Goal: Task Accomplishment & Management: Manage account settings

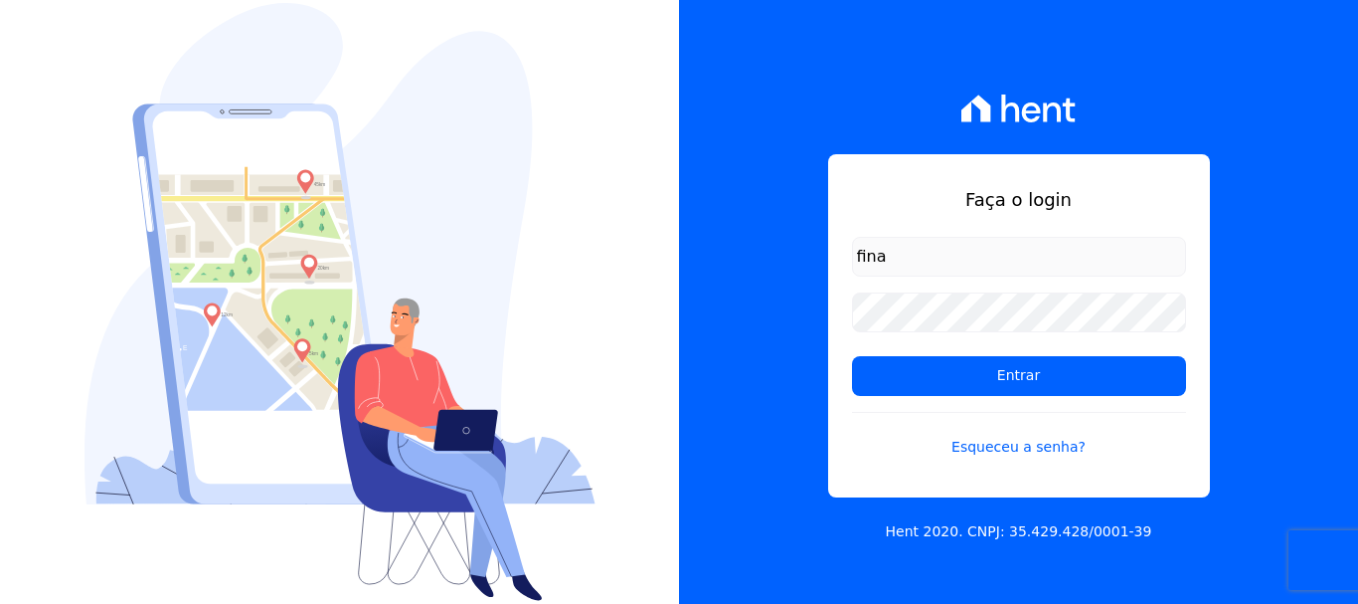
type input "[EMAIL_ADDRESS][DOMAIN_NAME]"
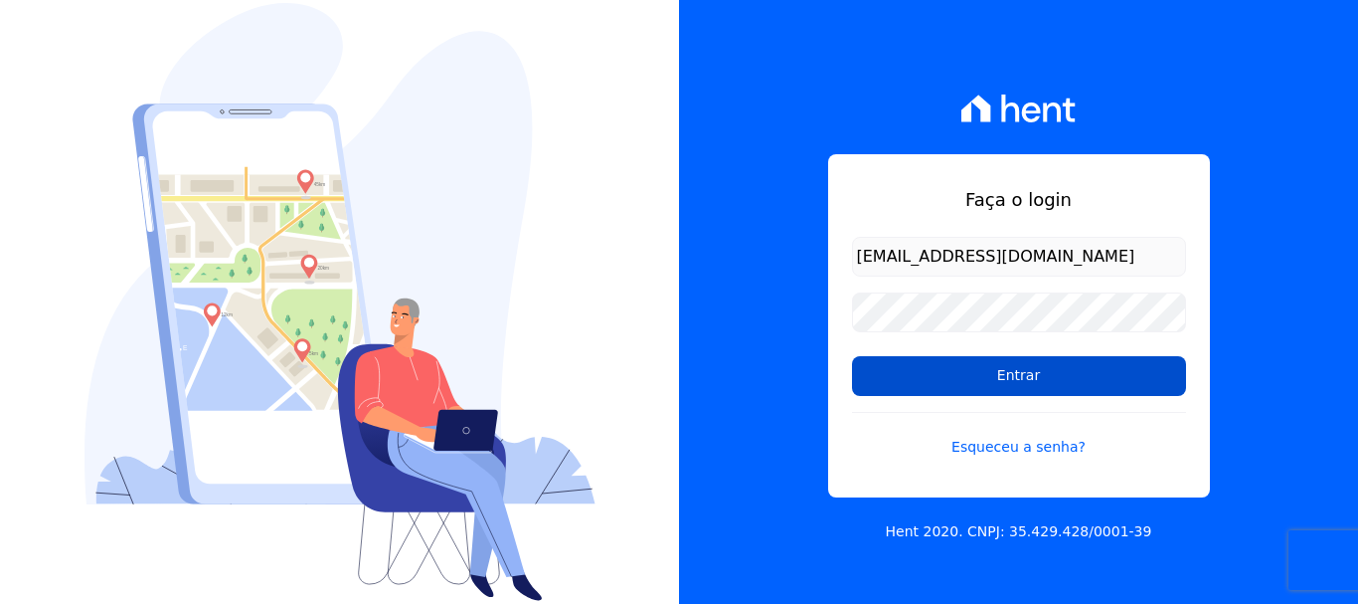
click at [1029, 372] on input "Entrar" at bounding box center [1019, 376] width 334 height 40
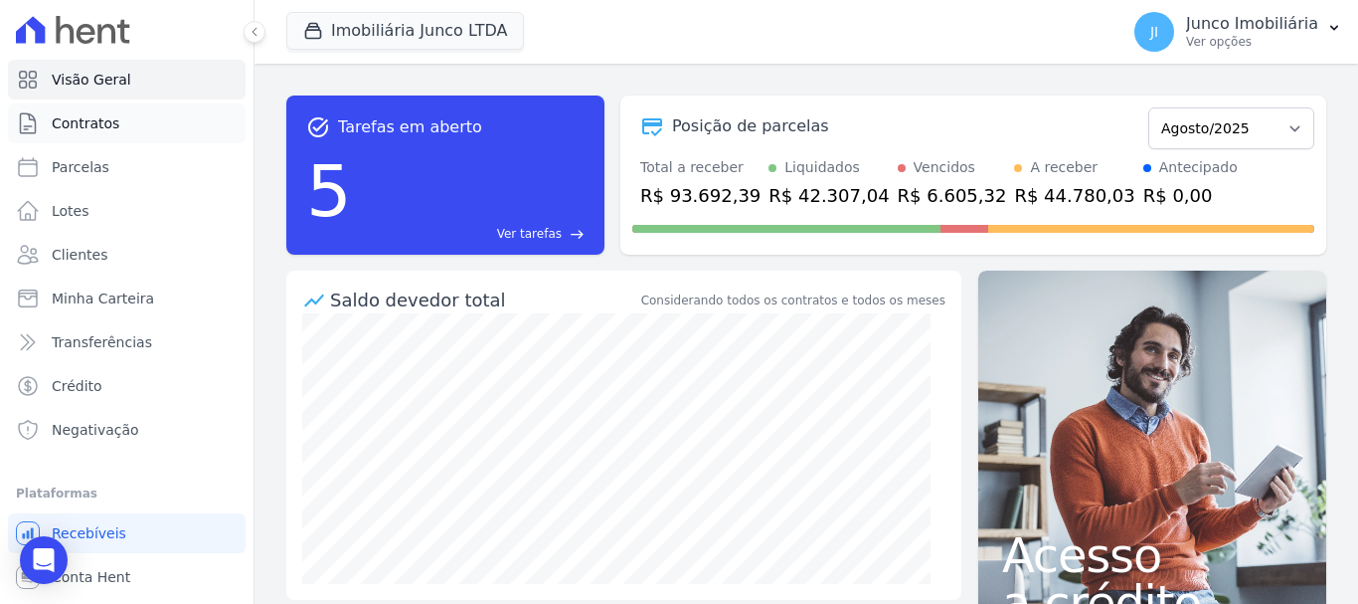
click at [110, 122] on span "Contratos" at bounding box center [86, 123] width 68 height 20
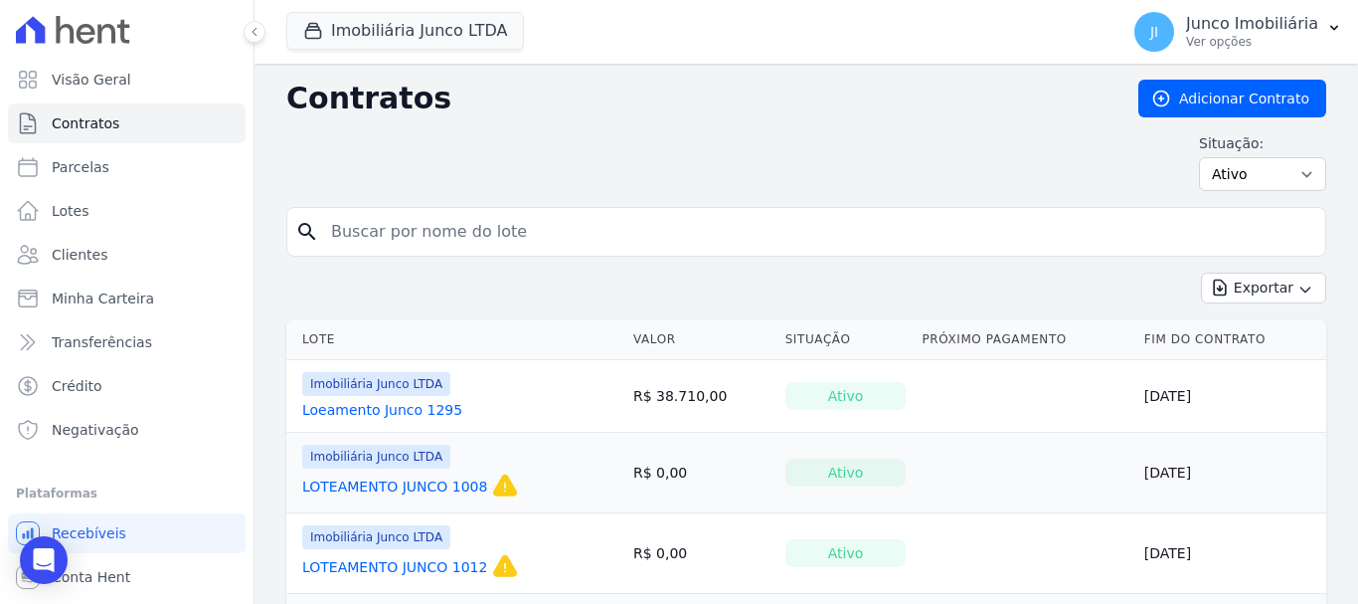
click at [405, 238] on input "search" at bounding box center [818, 232] width 998 height 40
type input "801"
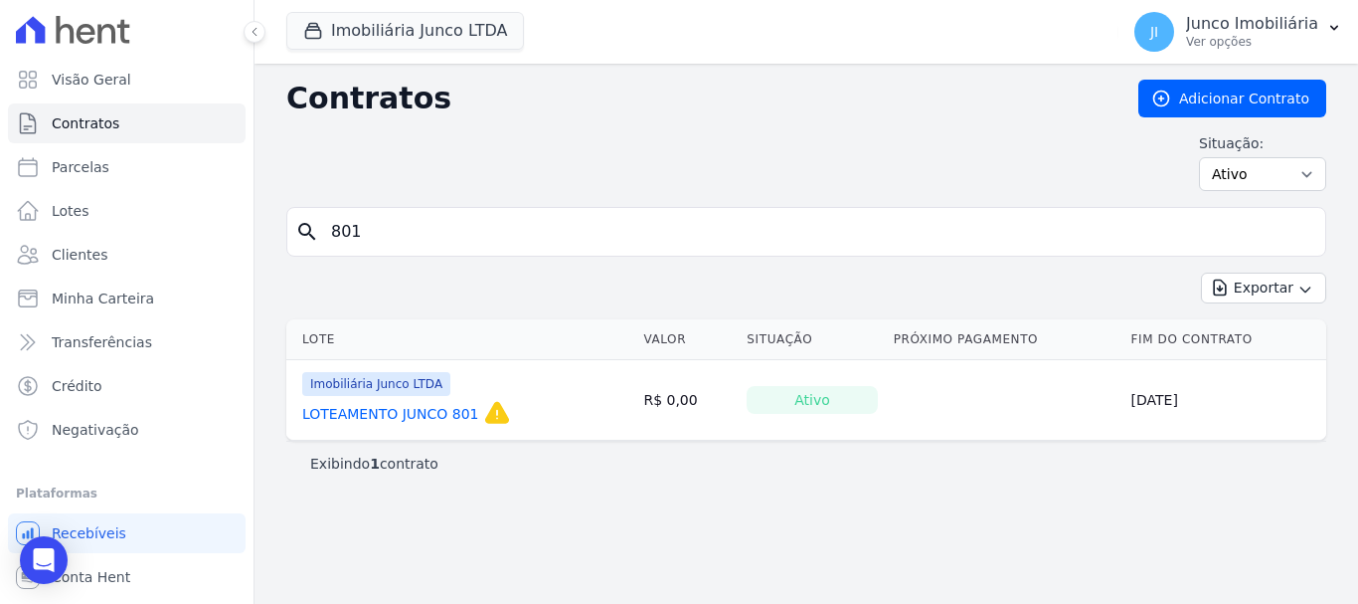
click at [414, 417] on link "LOTEAMENTO JUNCO 801" at bounding box center [390, 414] width 177 height 20
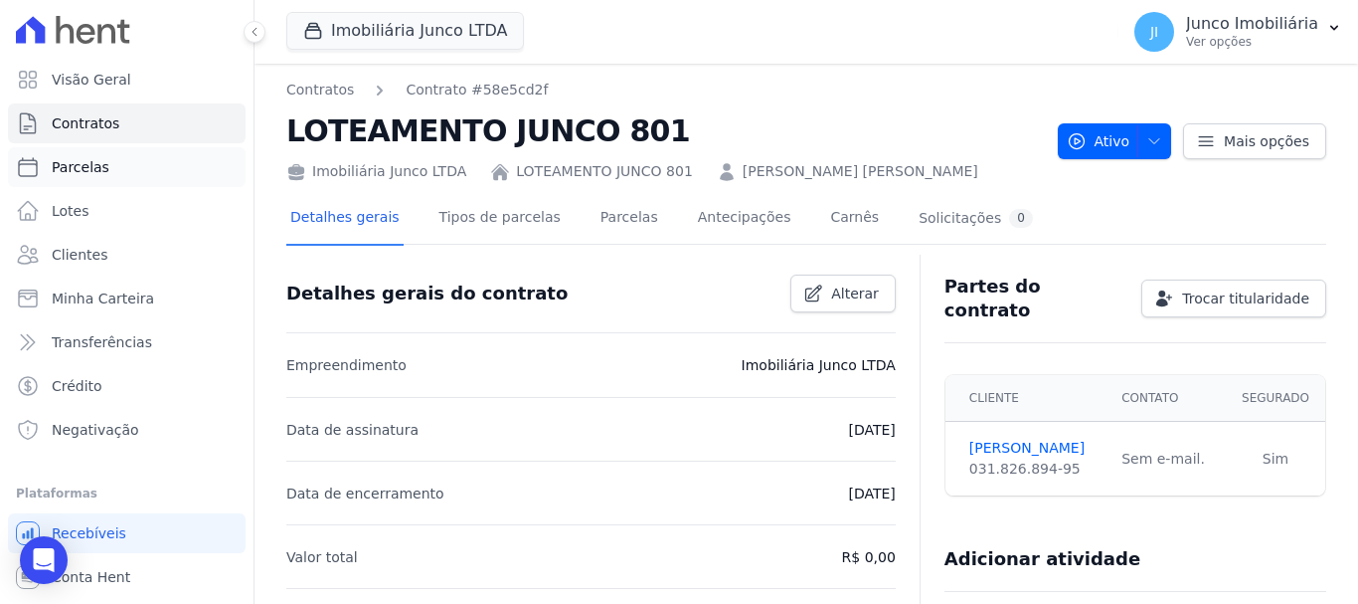
click at [99, 164] on span "Parcelas" at bounding box center [81, 167] width 58 height 20
select select
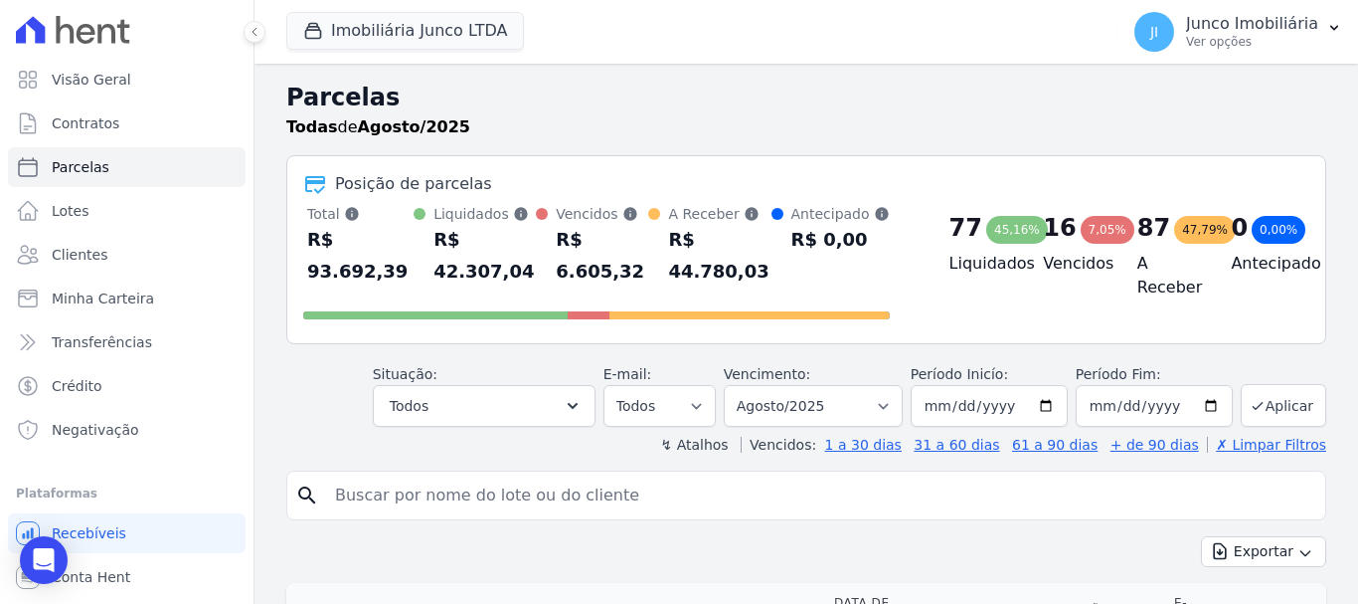
click at [449, 485] on input "search" at bounding box center [820, 495] width 994 height 40
type input "801"
select select
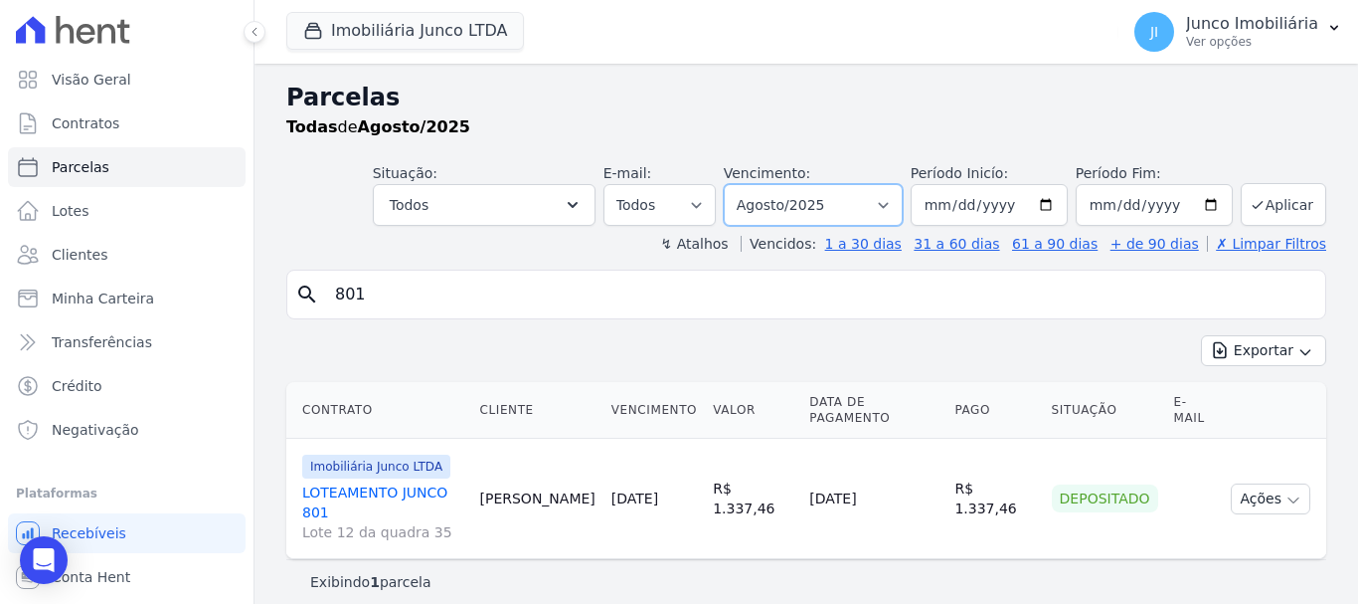
click at [903, 204] on select "Filtrar por período ──────── Todos os meses Fevereiro/2020 Março/2020 Abril/202…" at bounding box center [813, 205] width 179 height 42
select select "all"
click at [752, 184] on select "Filtrar por período ──────── Todos os meses Fevereiro/2020 Março/2020 Abril/202…" at bounding box center [813, 205] width 179 height 42
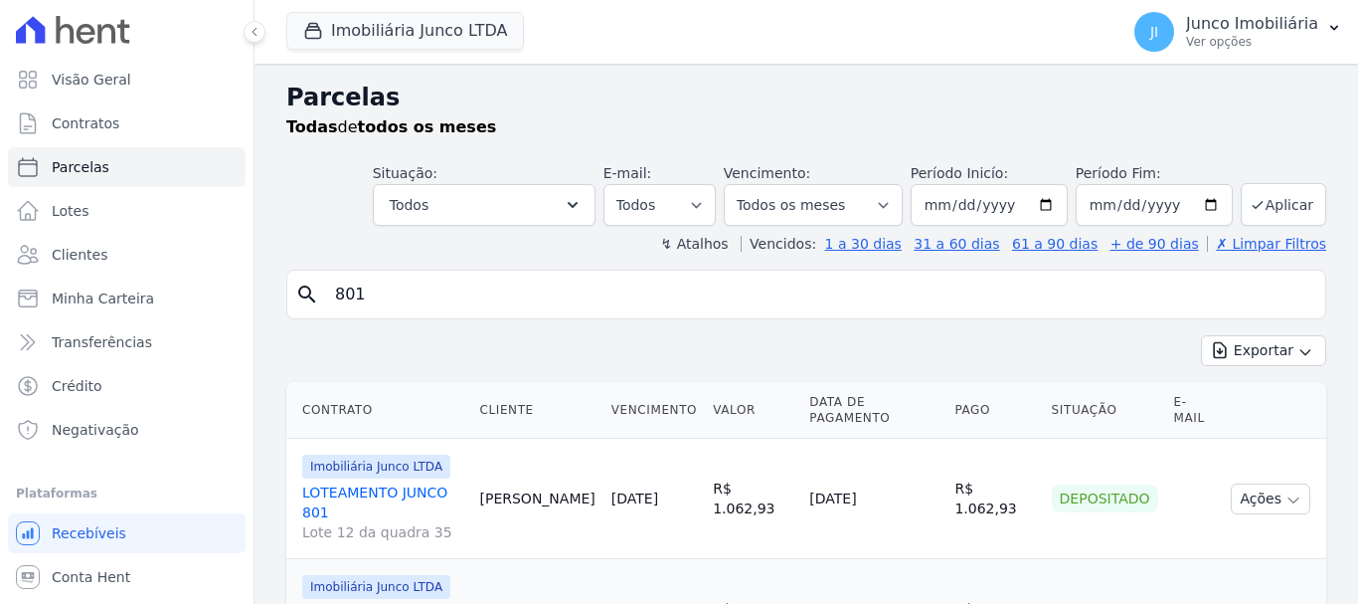
select select
click at [1255, 347] on button "Exportar" at bounding box center [1263, 350] width 125 height 31
click at [1244, 427] on span "Exportar CSV" at bounding box center [1261, 432] width 105 height 20
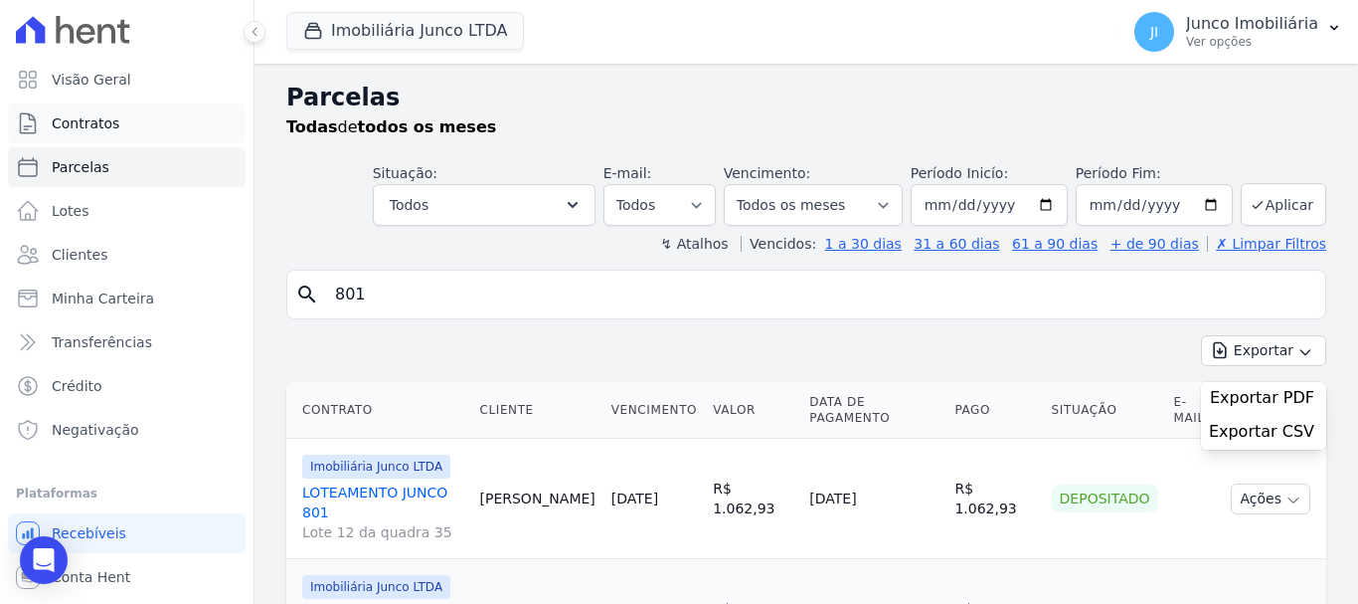
click at [106, 122] on span "Contratos" at bounding box center [86, 123] width 68 height 20
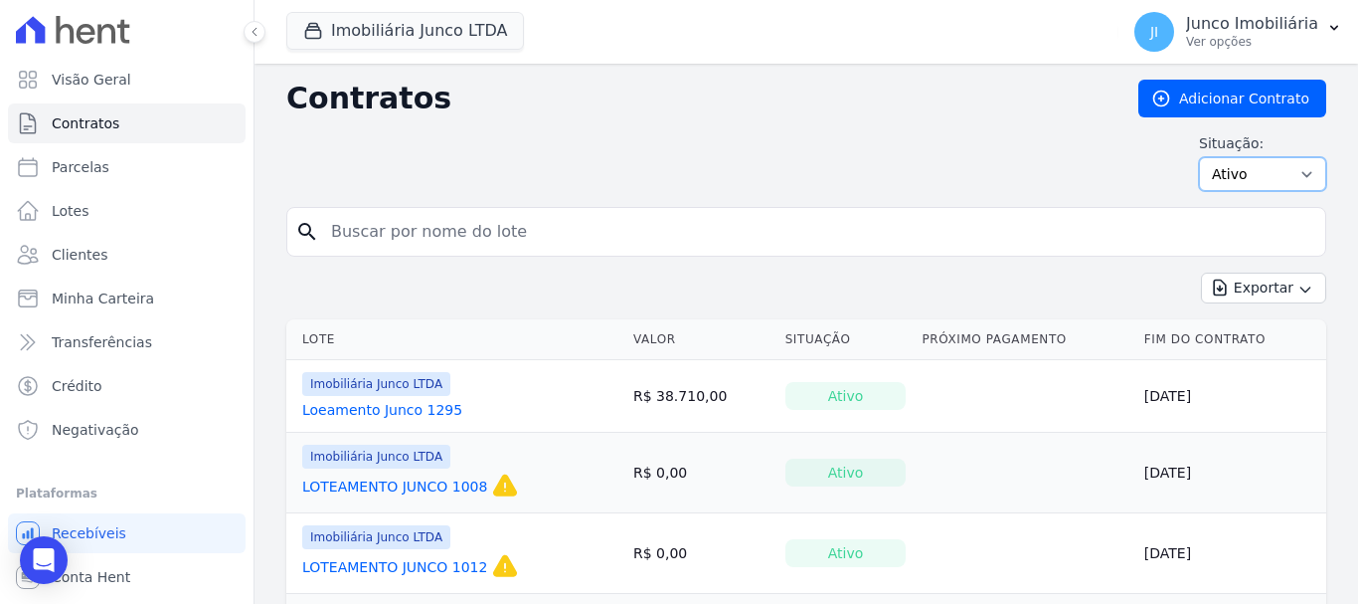
click at [1299, 170] on select "Ativo Todos Pausado Distratado Rascunho Expirado Encerrado" at bounding box center [1262, 174] width 127 height 34
click at [514, 234] on input "search" at bounding box center [818, 232] width 998 height 40
type input "801"
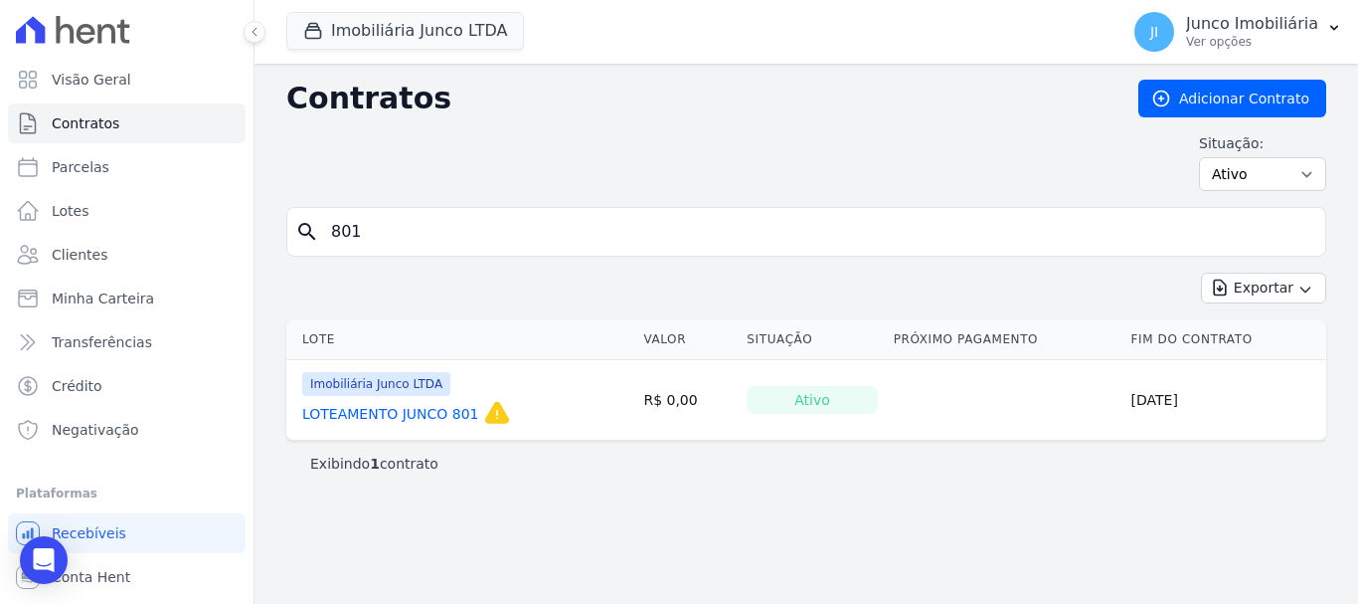
click at [433, 418] on link "LOTEAMENTO JUNCO 801" at bounding box center [390, 414] width 177 height 20
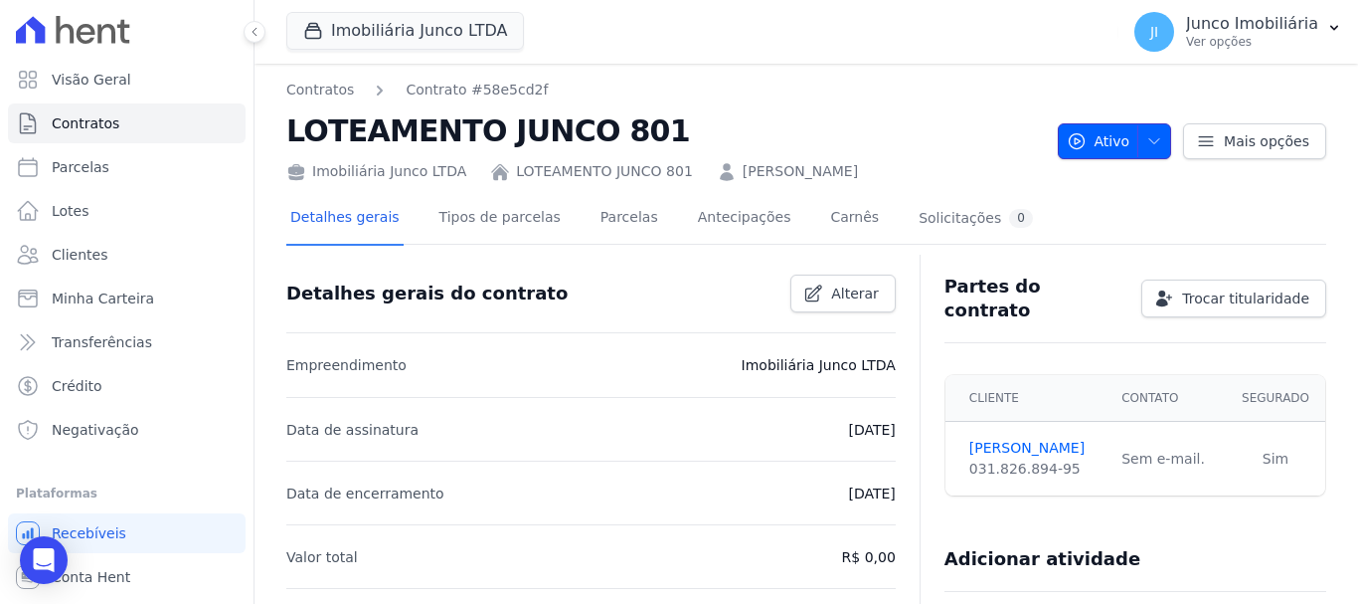
click at [1148, 138] on icon "button" at bounding box center [1155, 141] width 16 height 16
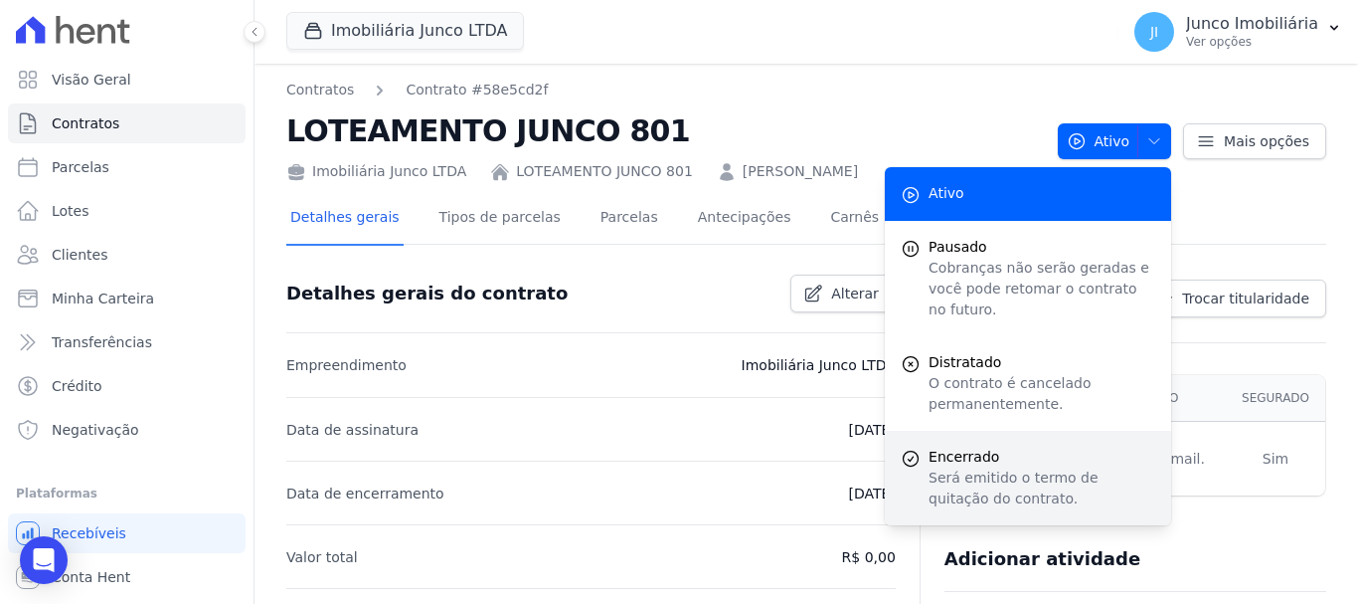
click at [969, 447] on span "Encerrado" at bounding box center [1042, 457] width 227 height 21
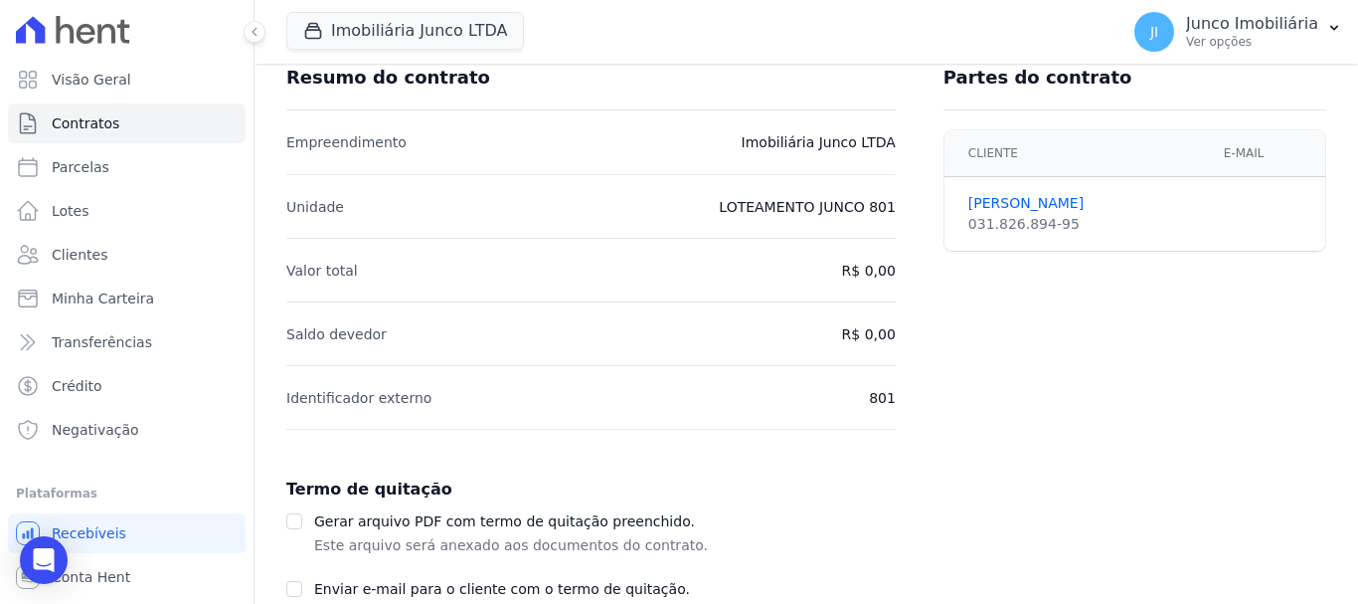
scroll to position [337, 0]
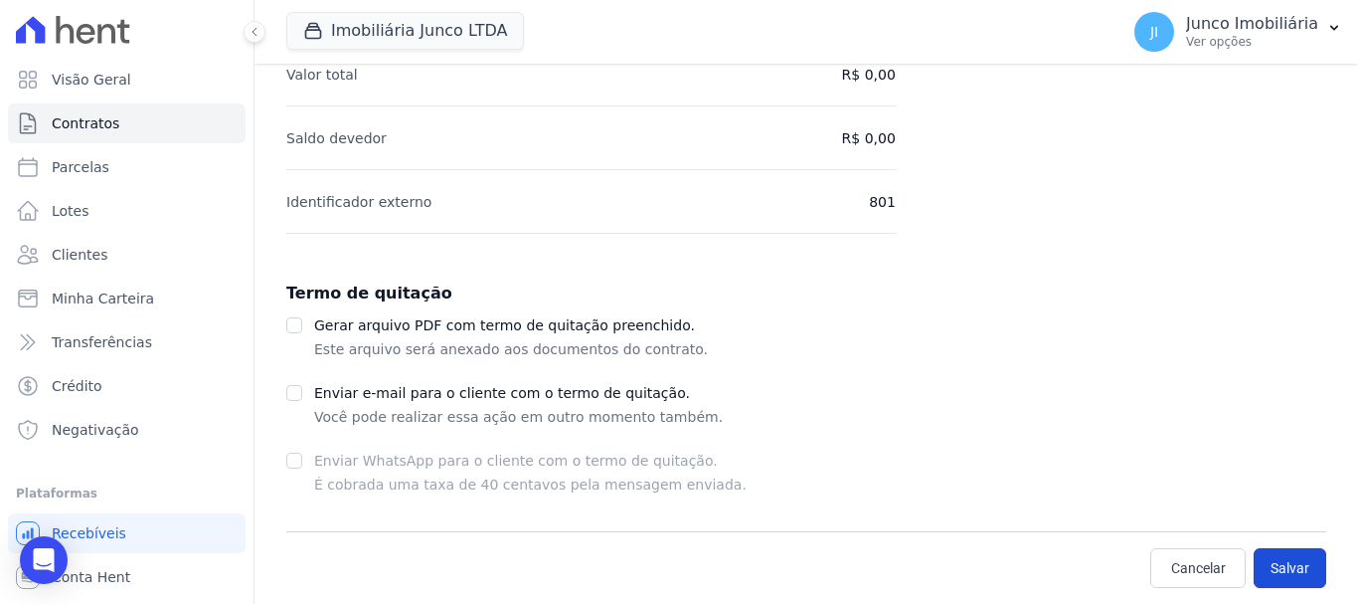
click at [1272, 568] on button "Salvar" at bounding box center [1290, 568] width 73 height 40
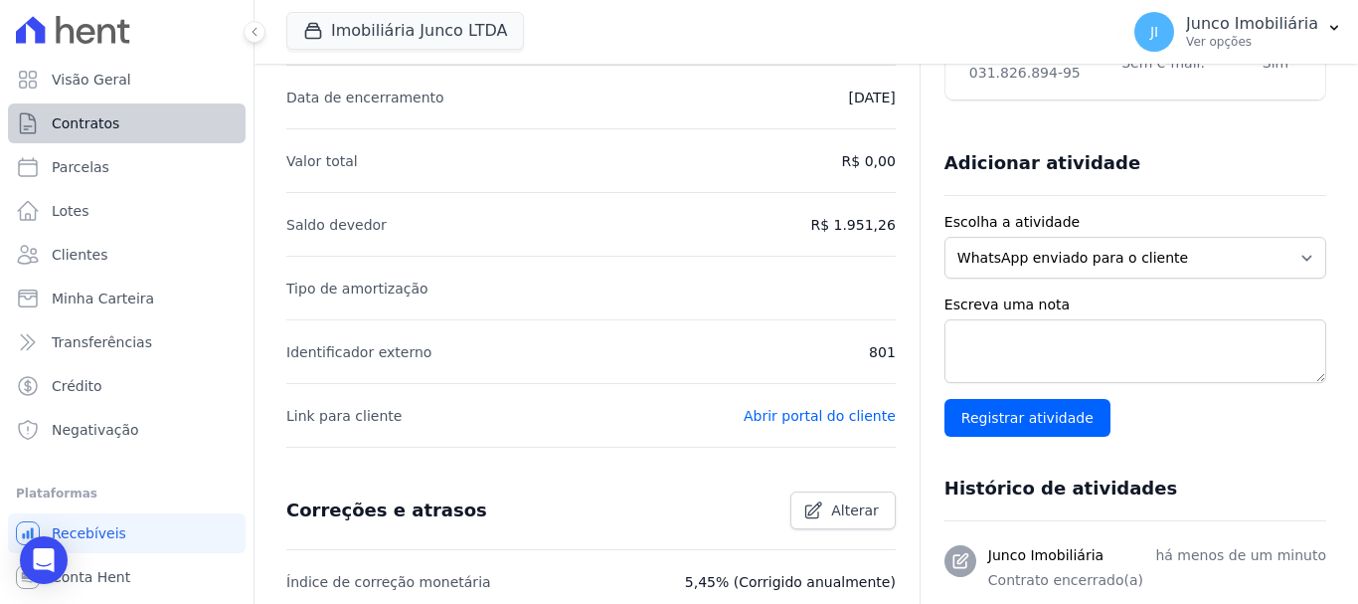
scroll to position [328, 0]
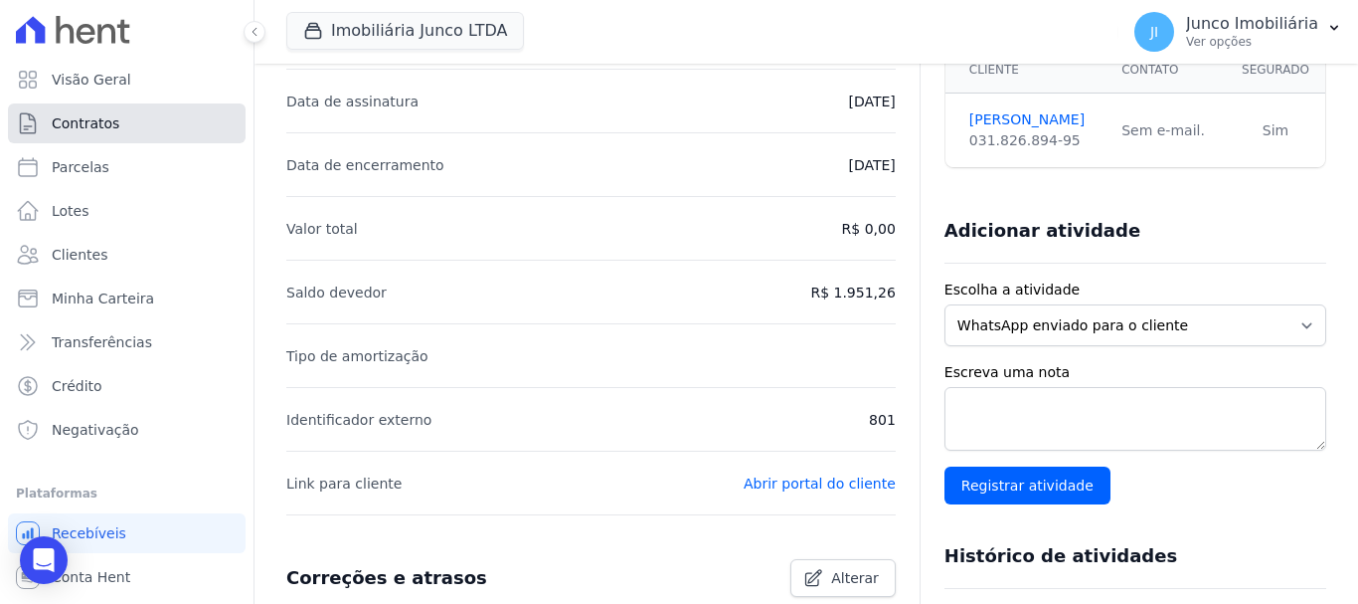
click at [91, 112] on link "Contratos" at bounding box center [127, 123] width 238 height 40
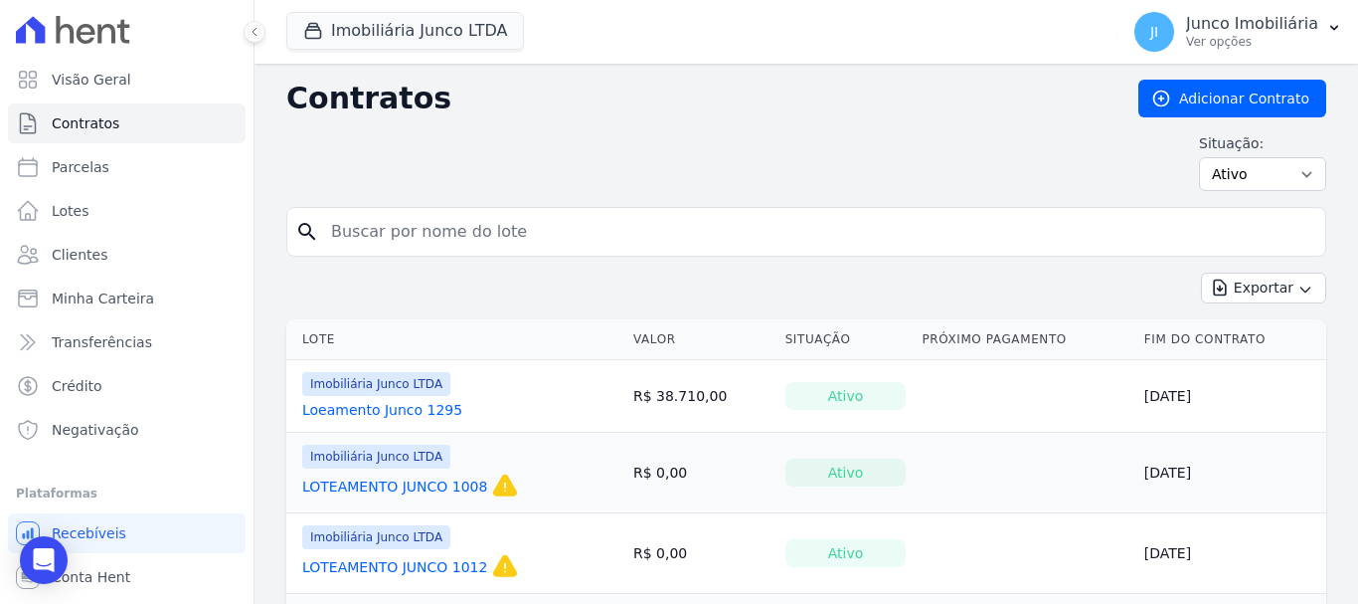
click at [511, 239] on input "search" at bounding box center [818, 232] width 998 height 40
type input "801"
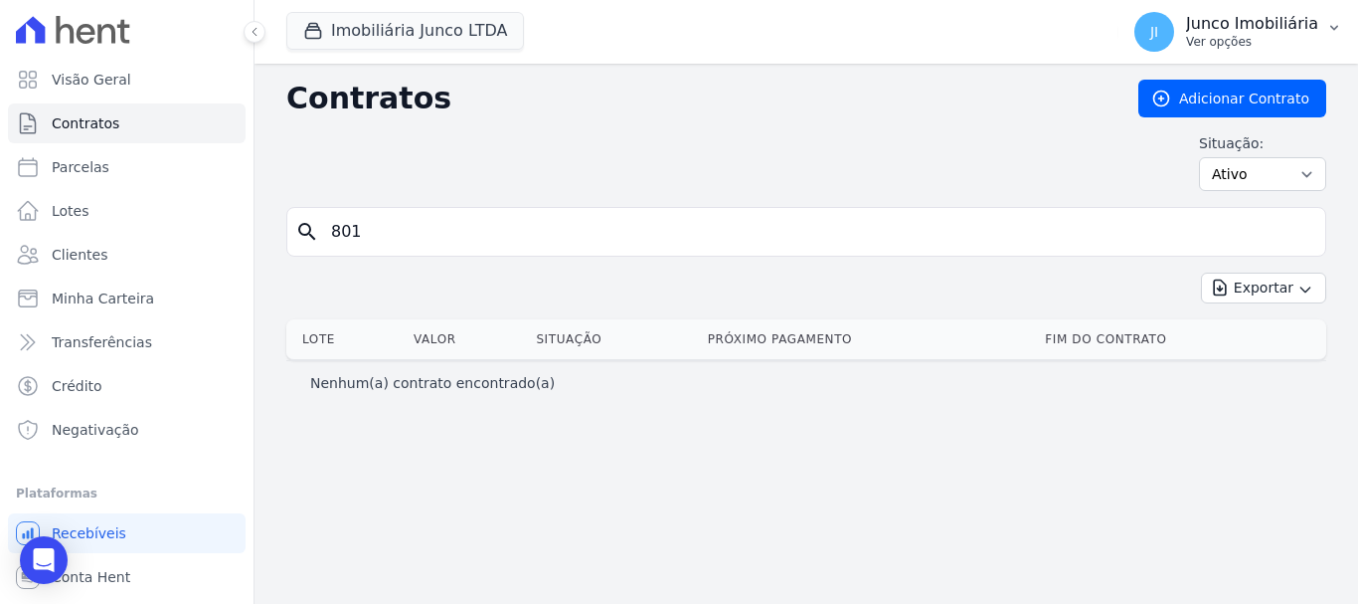
click at [1222, 44] on p "Ver opções" at bounding box center [1252, 42] width 132 height 16
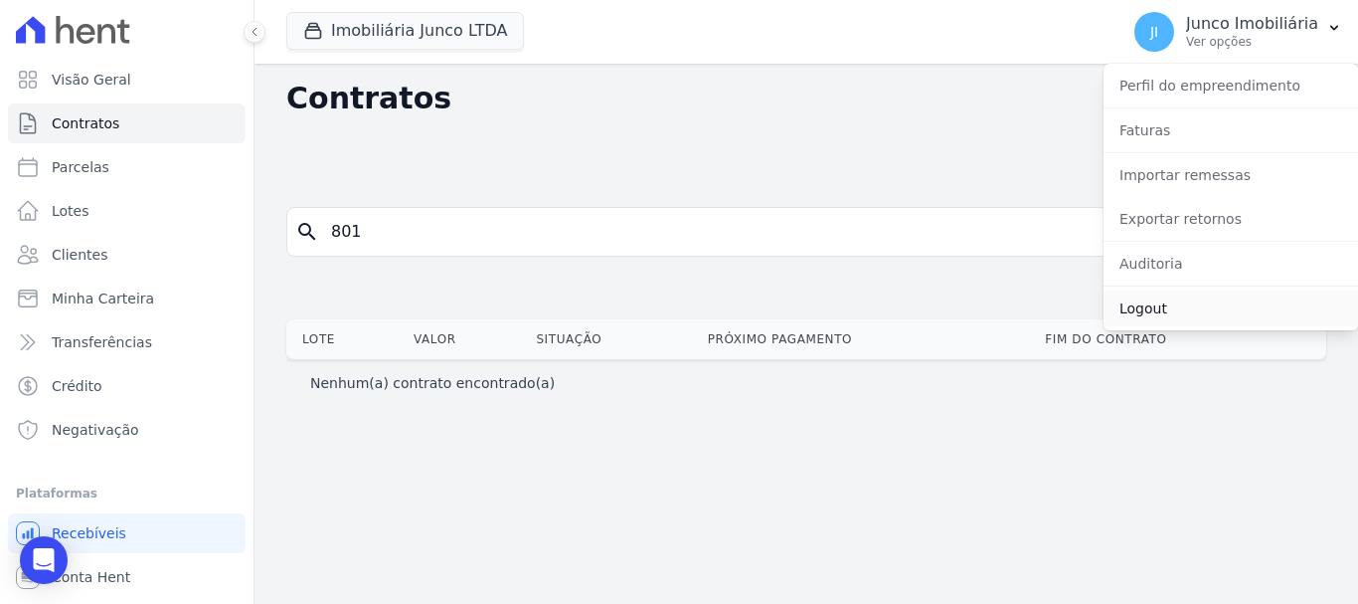
click at [1169, 309] on link "Logout" at bounding box center [1231, 308] width 255 height 36
